Goal: Find specific page/section: Find specific page/section

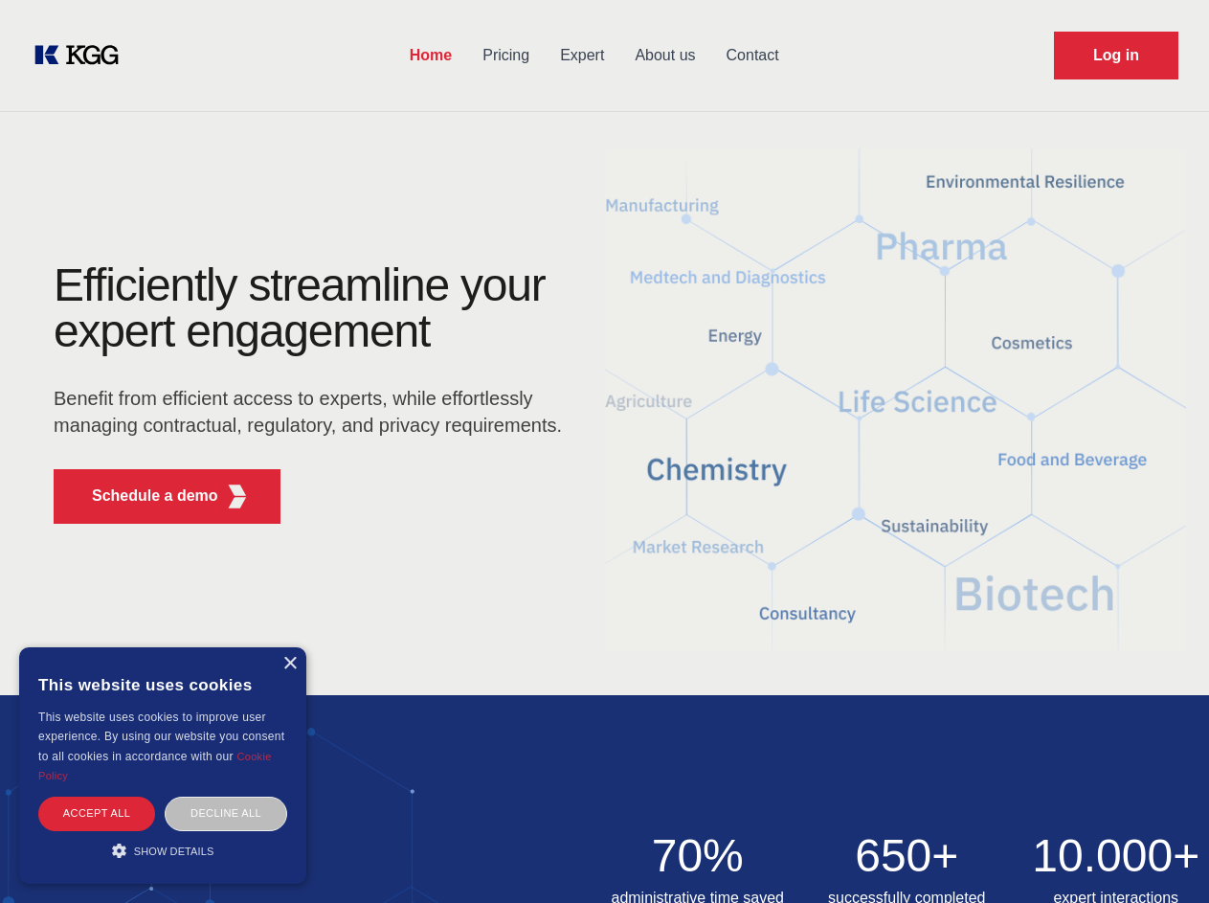
click at [604, 451] on div "Efficiently streamline your expert engagement Benefit from efficient access to …" at bounding box center [314, 400] width 582 height 277
click at [144, 496] on p "Schedule a demo" at bounding box center [155, 496] width 126 height 23
click at [289, 664] on div "× This website uses cookies This website uses cookies to improve user experienc…" at bounding box center [162, 765] width 287 height 237
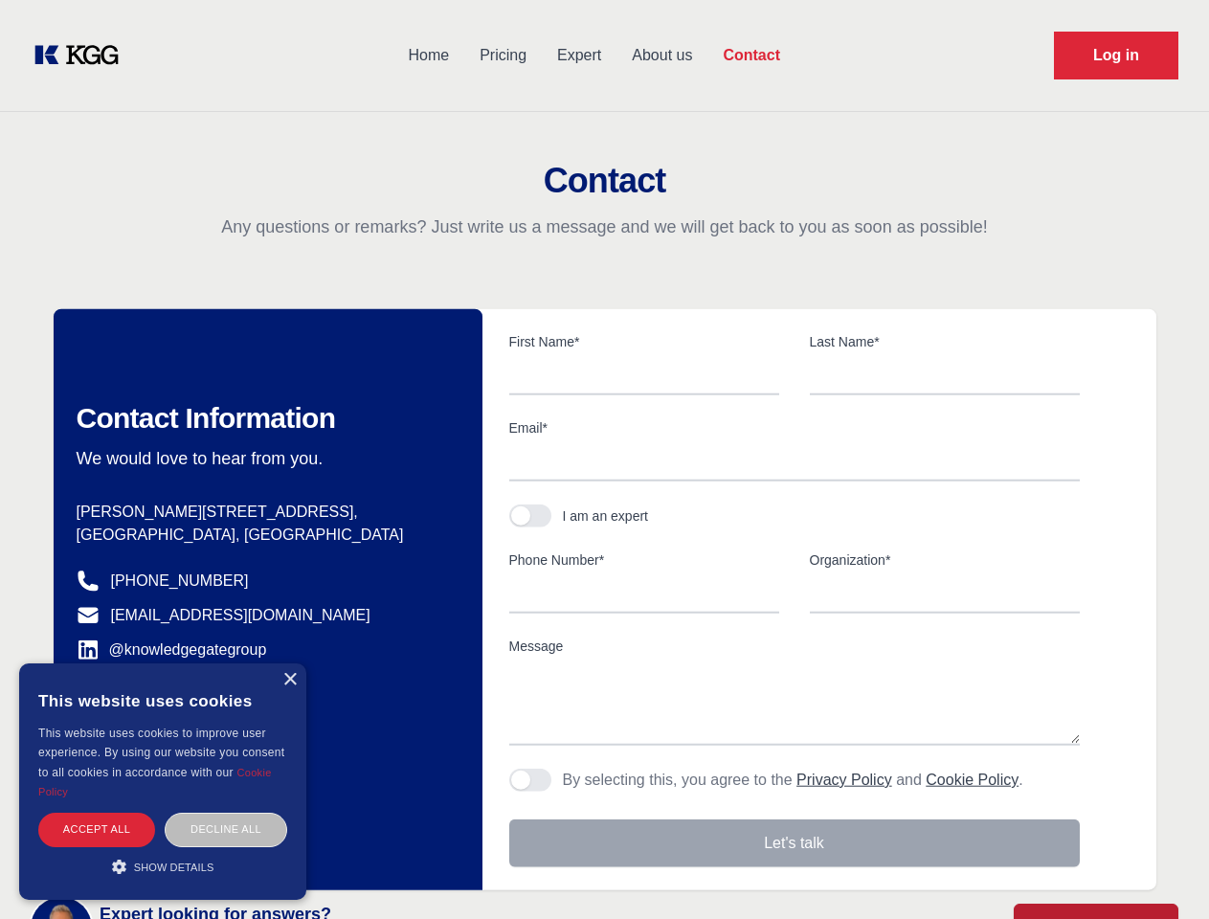
click at [97, 813] on div "Accept all" at bounding box center [96, 830] width 117 height 34
click at [226, 813] on div "Decline all" at bounding box center [226, 830] width 123 height 34
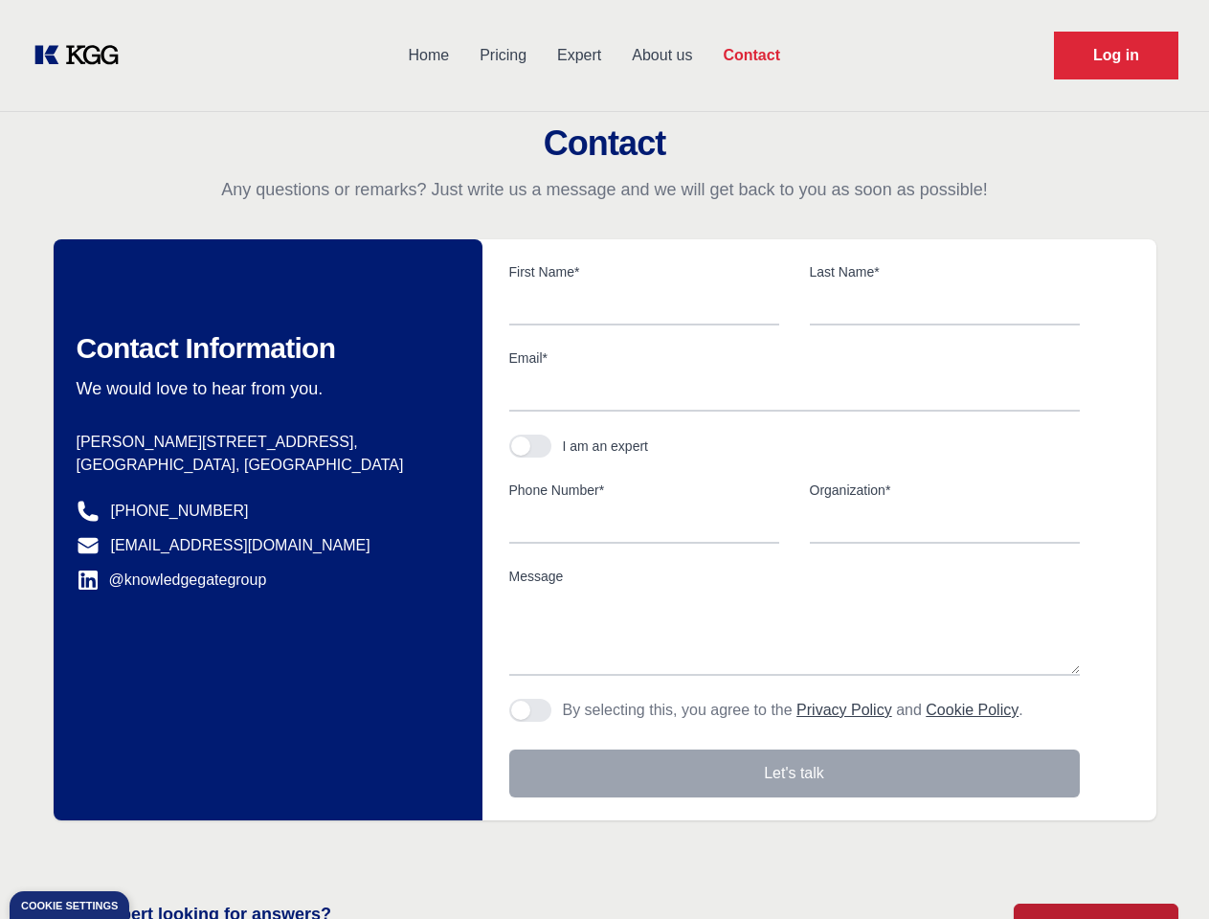
click at [163, 850] on main "Contact Any questions or remarks? Just write us a message and we will get back …" at bounding box center [604, 498] width 1209 height 997
